Goal: Check status: Check status

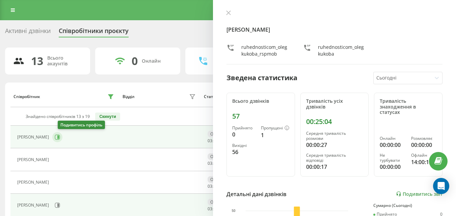
click at [60, 138] on icon at bounding box center [57, 137] width 5 height 5
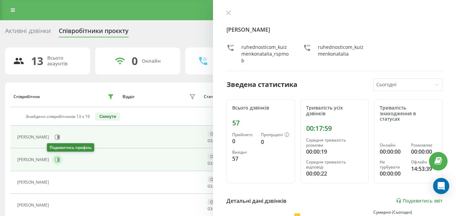
click at [57, 161] on icon at bounding box center [58, 159] width 2 height 3
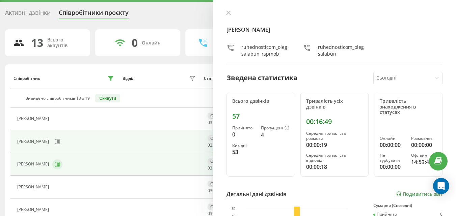
scroll to position [34, 0]
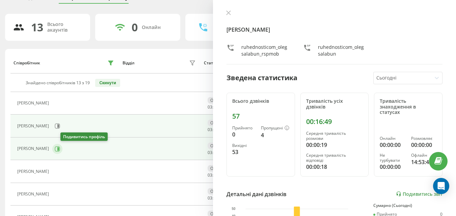
click at [60, 150] on icon at bounding box center [57, 148] width 5 height 5
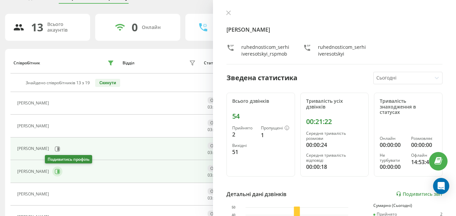
click at [57, 173] on icon at bounding box center [58, 171] width 2 height 3
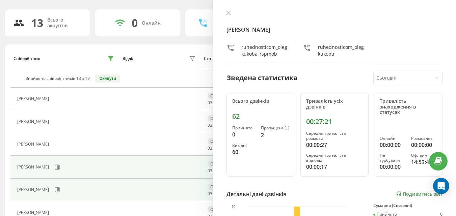
scroll to position [67, 0]
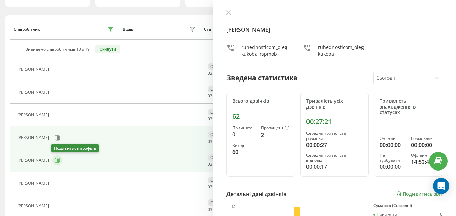
click at [56, 162] on icon at bounding box center [57, 160] width 5 height 5
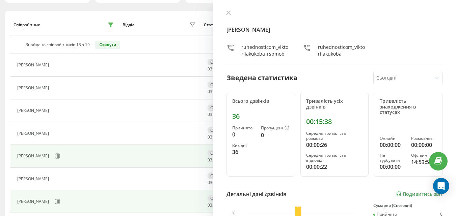
scroll to position [101, 0]
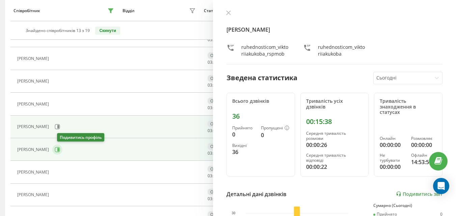
click at [59, 151] on icon at bounding box center [57, 149] width 5 height 5
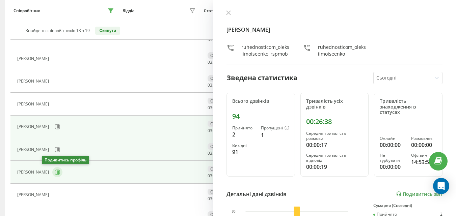
click at [55, 174] on icon at bounding box center [57, 172] width 5 height 5
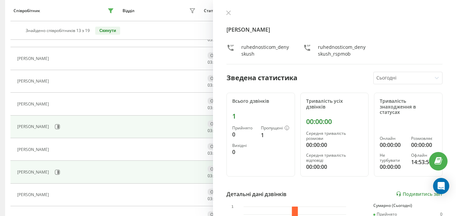
scroll to position [135, 0]
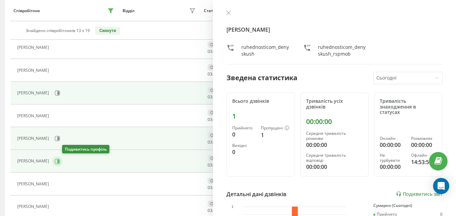
click at [60, 162] on icon at bounding box center [57, 161] width 5 height 5
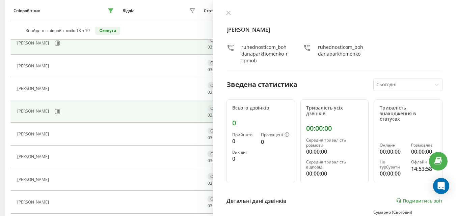
scroll to position [202, 0]
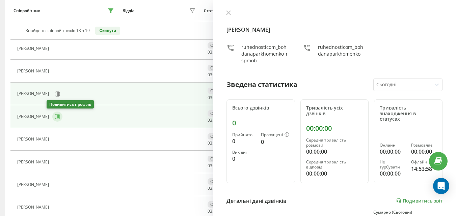
click at [52, 118] on button at bounding box center [57, 117] width 10 height 10
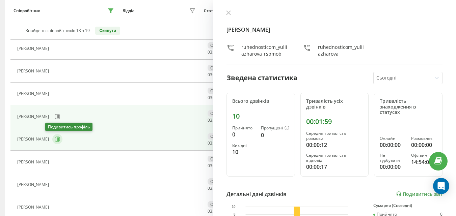
click at [55, 142] on icon at bounding box center [57, 139] width 5 height 5
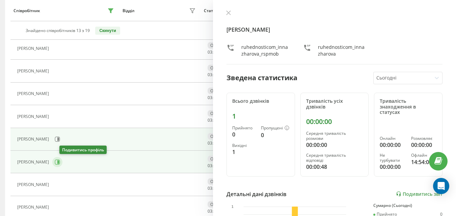
click at [60, 164] on icon at bounding box center [57, 162] width 5 height 5
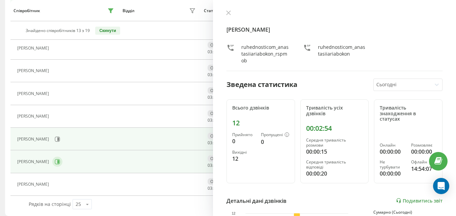
scroll to position [230, 0]
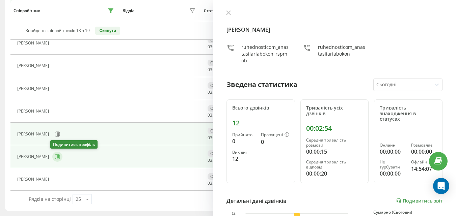
click at [55, 155] on icon at bounding box center [57, 156] width 5 height 5
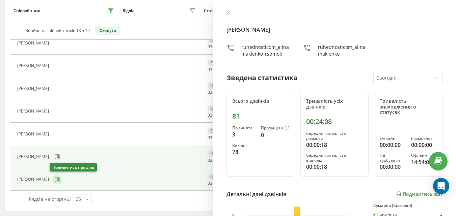
click at [58, 179] on button at bounding box center [57, 180] width 10 height 10
